Goal: Task Accomplishment & Management: Complete application form

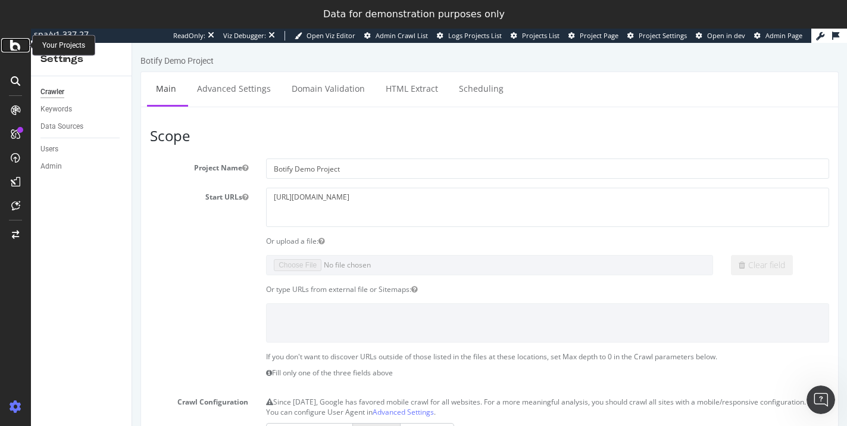
click at [21, 52] on div at bounding box center [15, 45] width 29 height 14
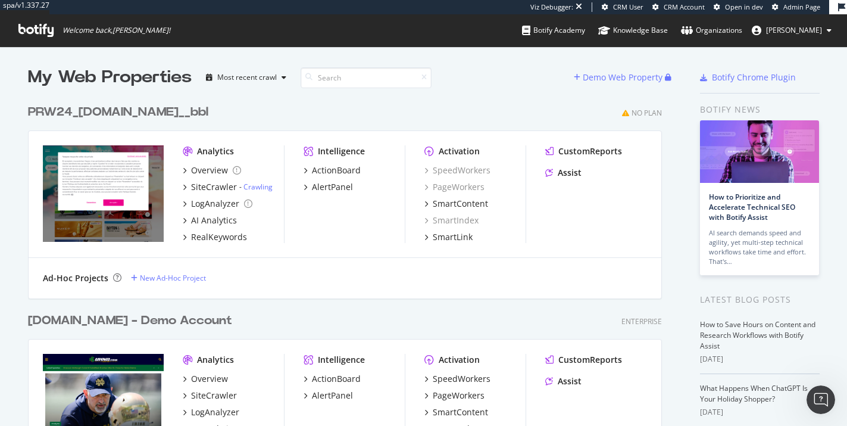
scroll to position [9884, 635]
click at [154, 282] on div "New Ad-Hoc Project" at bounding box center [173, 278] width 66 height 10
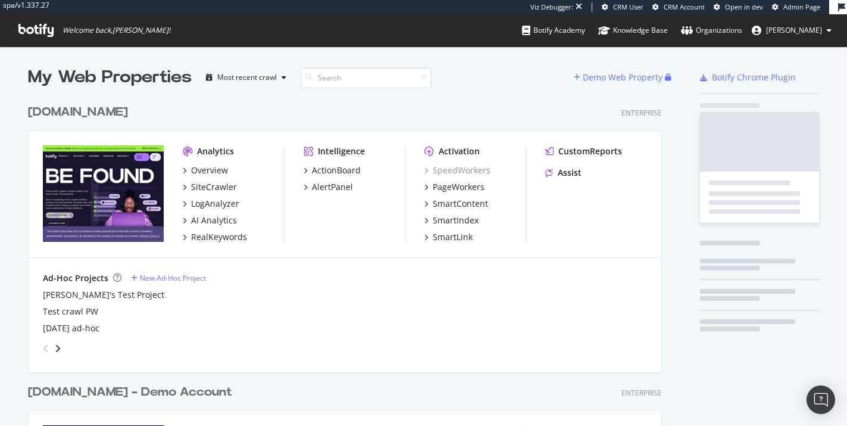
scroll to position [2026, 635]
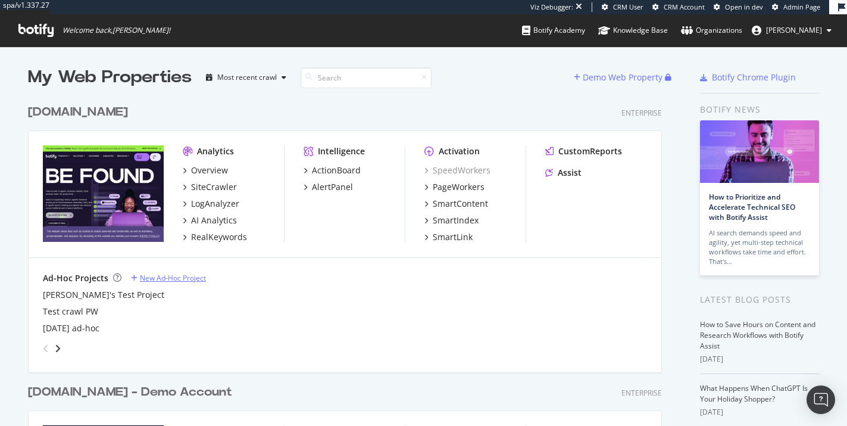
click at [158, 279] on div "New Ad-Hoc Project" at bounding box center [173, 278] width 66 height 10
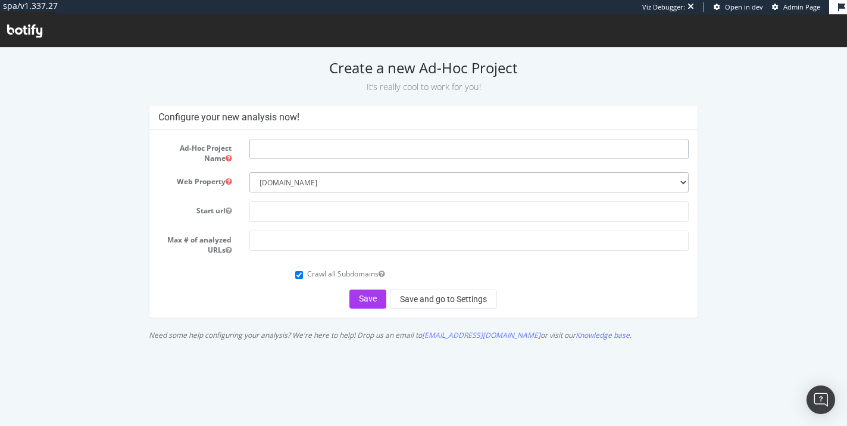
click at [276, 141] on input "text" at bounding box center [468, 149] width 439 height 20
type input "test"
click at [407, 302] on button "Save and go to Settings" at bounding box center [443, 298] width 107 height 19
type input "www.botify.com"
click at [286, 238] on input "number" at bounding box center [468, 240] width 439 height 20
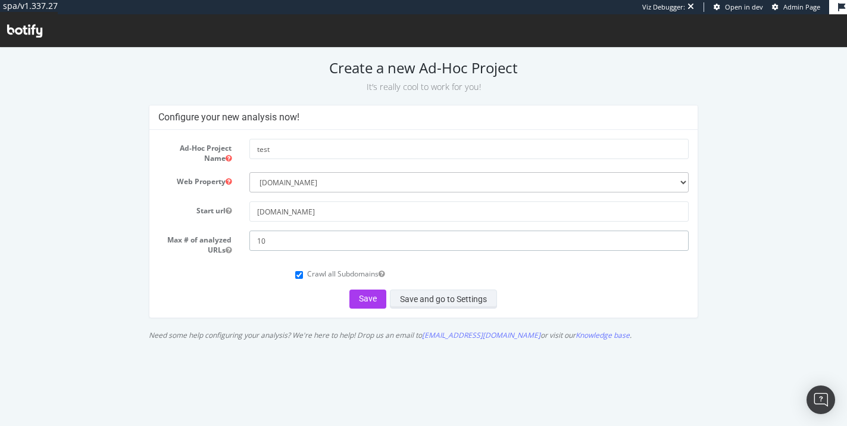
type input "10"
click at [426, 300] on button "Save and go to Settings" at bounding box center [443, 298] width 107 height 19
click at [318, 210] on input "www.botify.com" at bounding box center [468, 211] width 439 height 20
click at [298, 236] on input "10" at bounding box center [468, 240] width 439 height 20
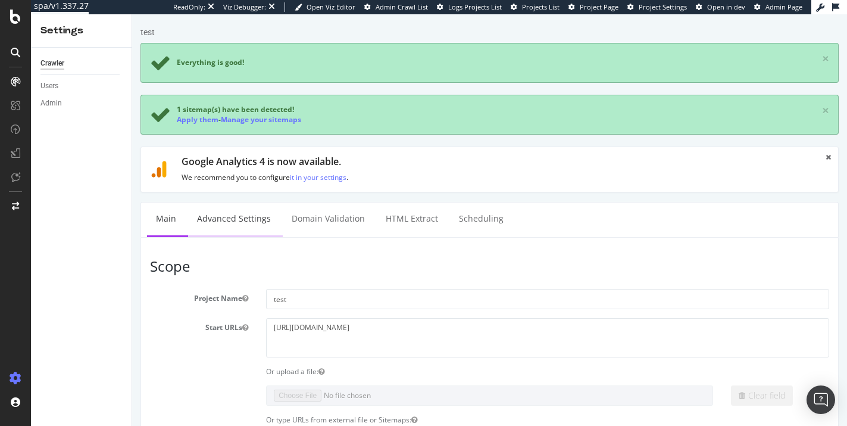
click at [220, 214] on link "Advanced Settings" at bounding box center [234, 218] width 92 height 33
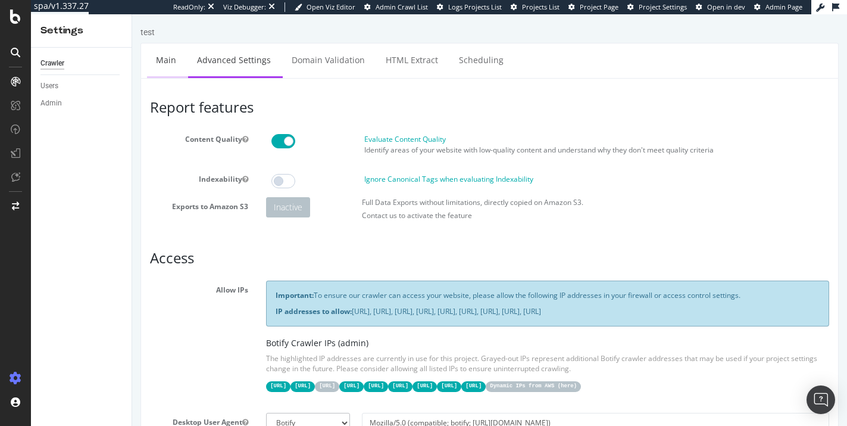
click at [168, 61] on link "Main" at bounding box center [166, 59] width 38 height 33
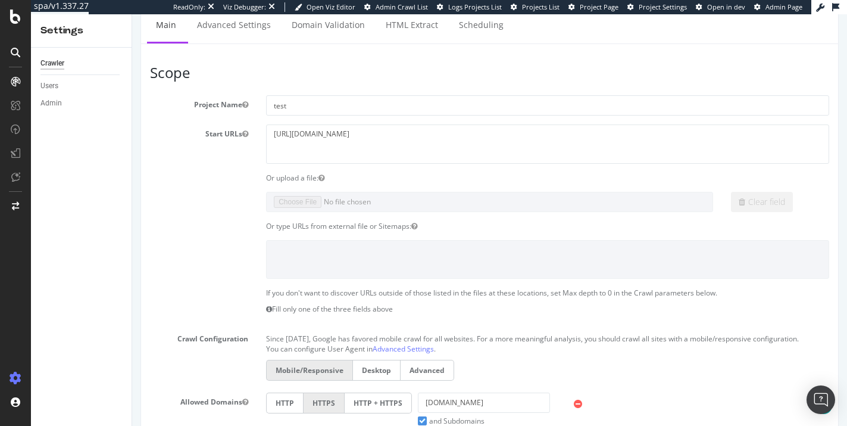
scroll to position [141, 0]
click at [219, 27] on link "Advanced Settings" at bounding box center [234, 26] width 92 height 33
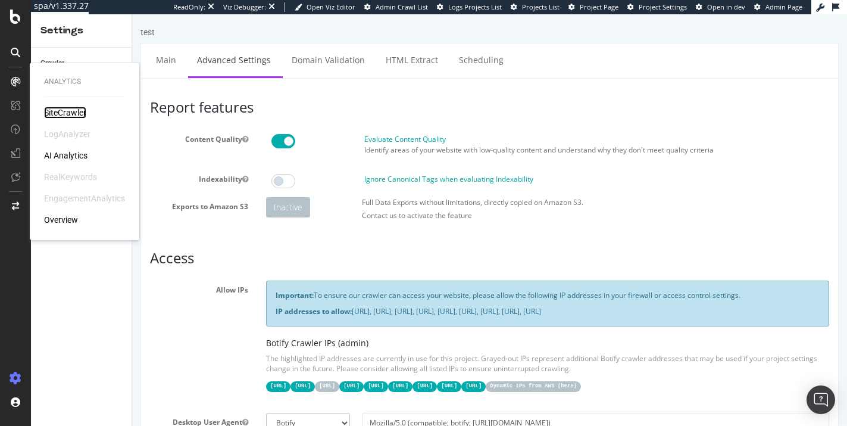
click at [61, 112] on div "SiteCrawler" at bounding box center [65, 113] width 42 height 12
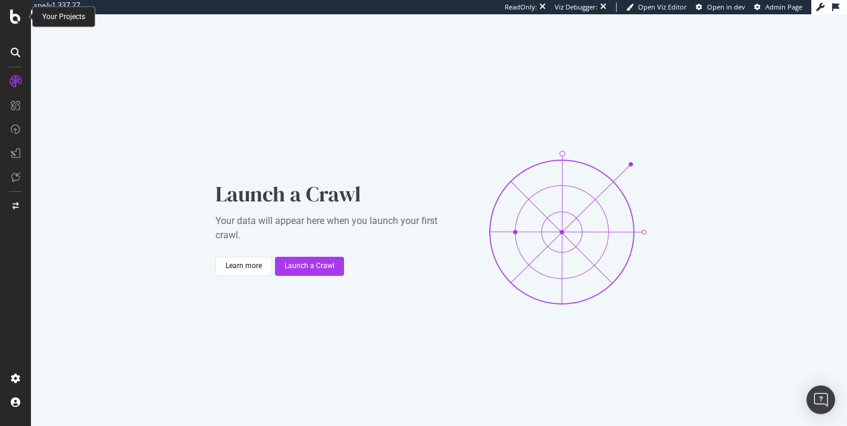
click at [13, 20] on icon at bounding box center [15, 17] width 11 height 14
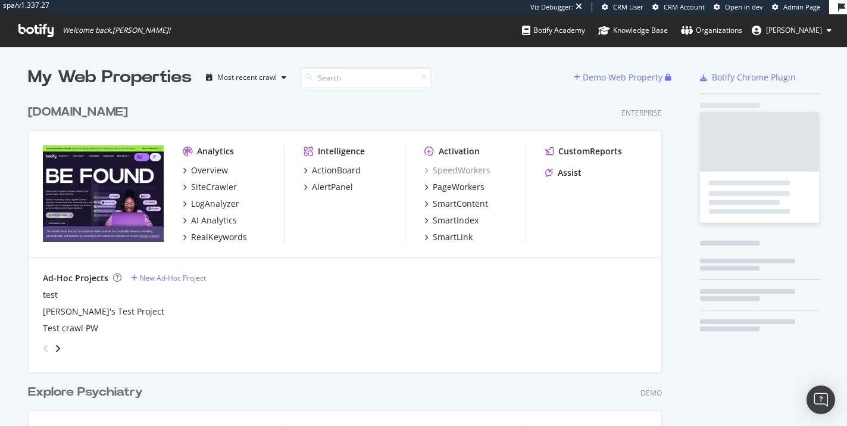
scroll to position [479, 635]
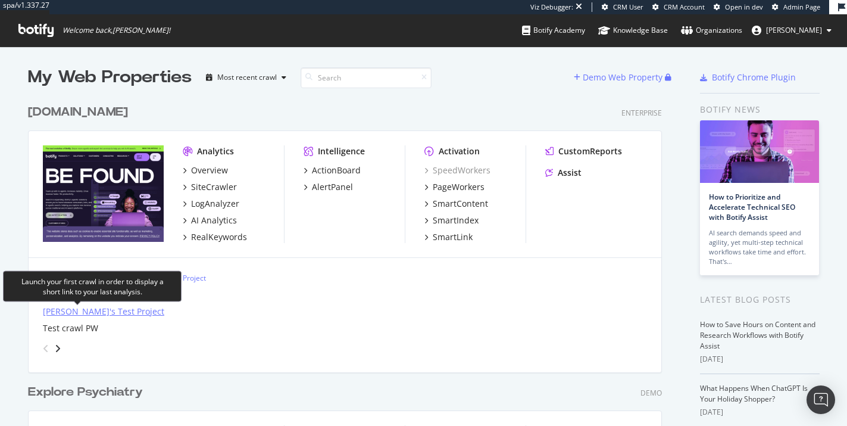
click at [74, 313] on div "[PERSON_NAME]'s Test Project" at bounding box center [103, 311] width 121 height 12
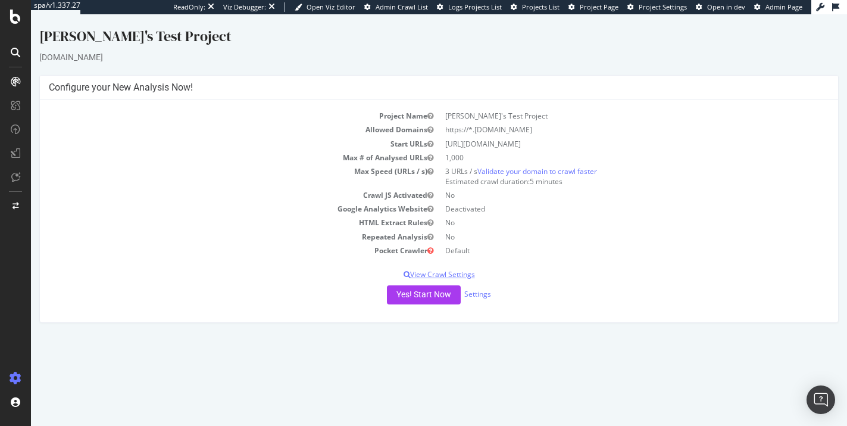
click at [437, 276] on p "View Crawl Settings" at bounding box center [439, 274] width 780 height 10
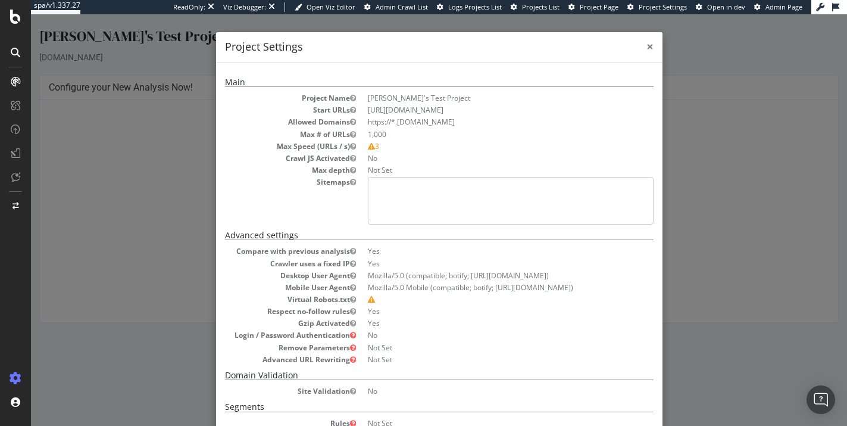
click at [648, 48] on span "×" at bounding box center [650, 46] width 7 height 17
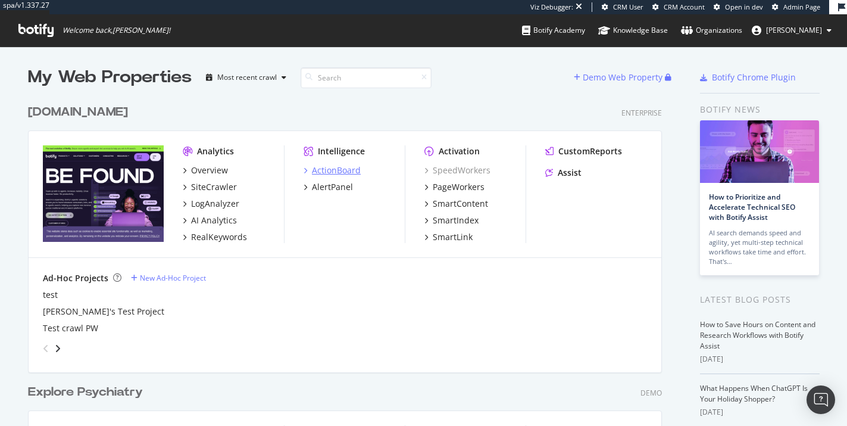
scroll to position [479, 635]
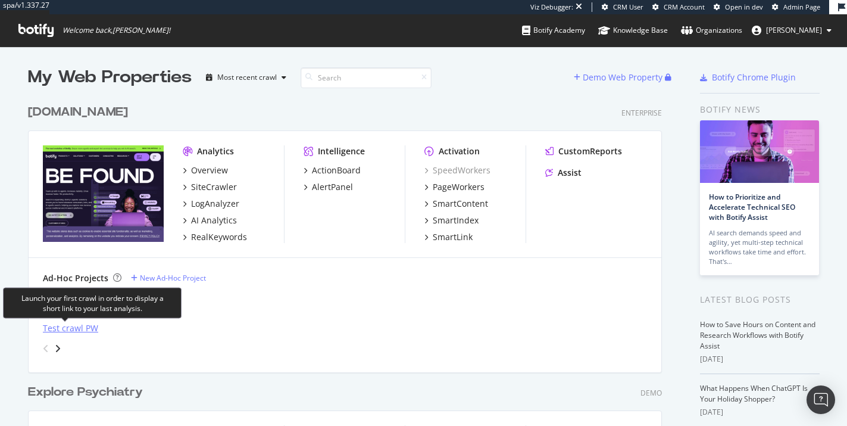
click at [68, 329] on div "Test crawl PW" at bounding box center [70, 328] width 55 height 12
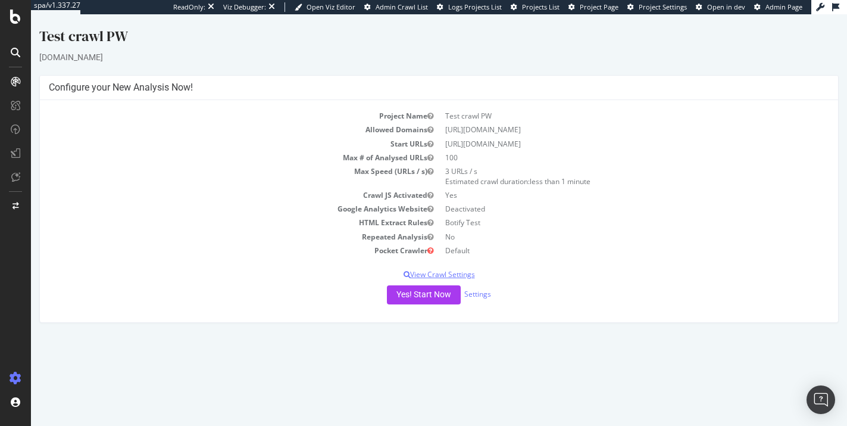
click at [421, 273] on p "View Crawl Settings" at bounding box center [439, 274] width 780 height 10
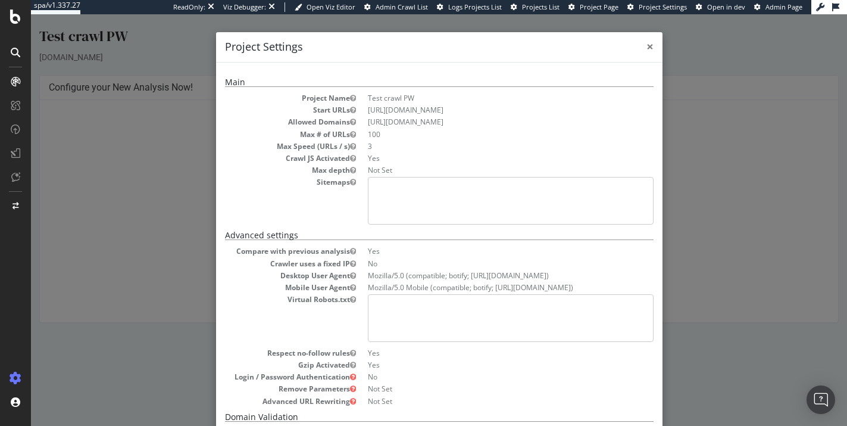
click at [647, 48] on span "×" at bounding box center [650, 46] width 7 height 17
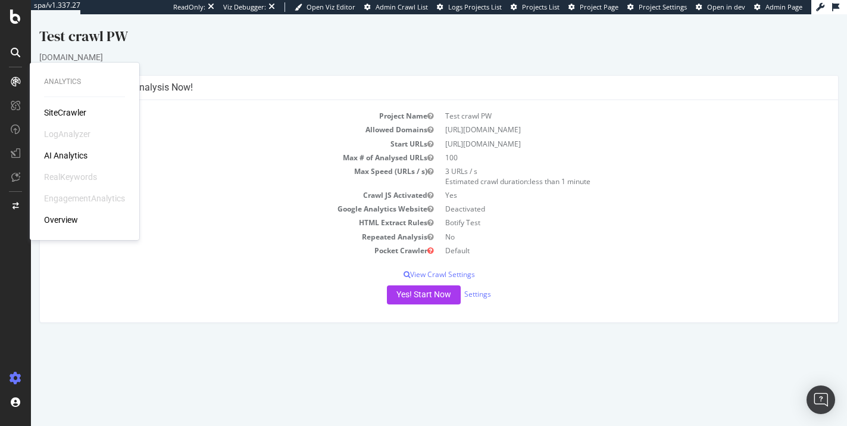
click at [74, 113] on div "SiteCrawler" at bounding box center [65, 113] width 42 height 12
